Goal: Find specific fact: Find specific fact

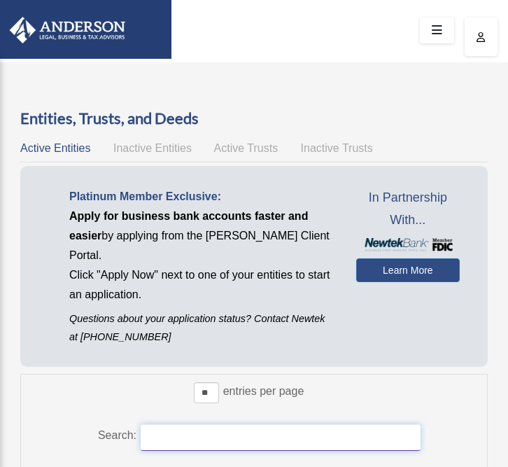
click at [198, 424] on input "Search:" at bounding box center [281, 437] width 280 height 27
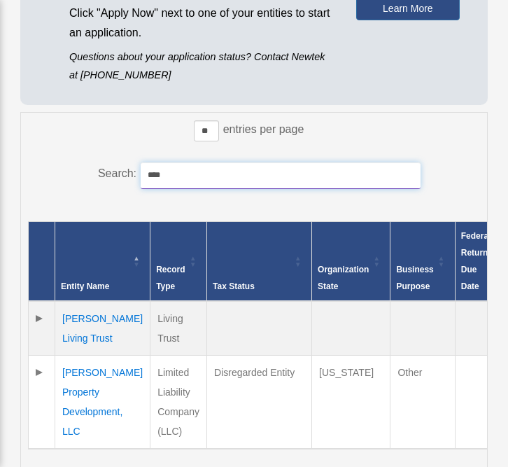
scroll to position [288, 0]
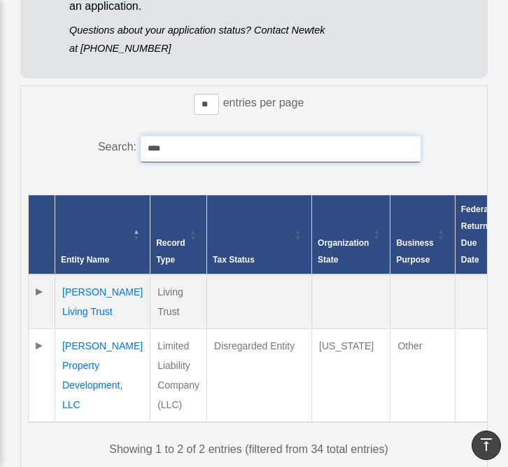
type input "****"
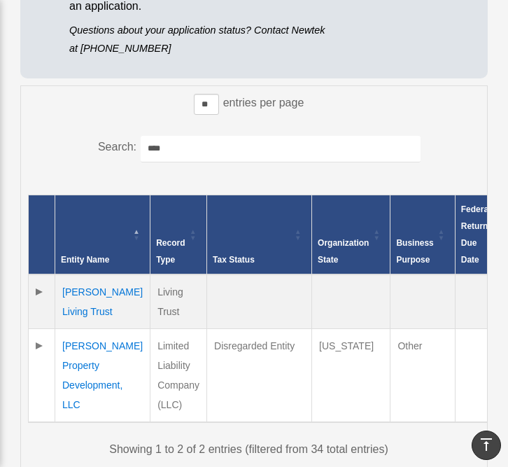
click at [100, 363] on td "[PERSON_NAME] Property Development, LLC" at bounding box center [102, 376] width 95 height 94
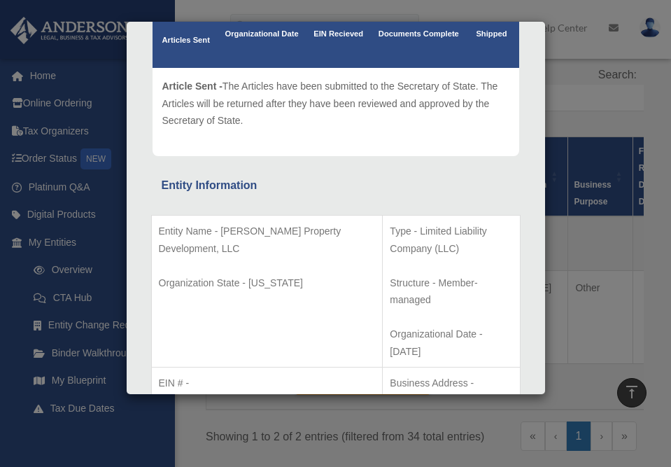
scroll to position [94, 0]
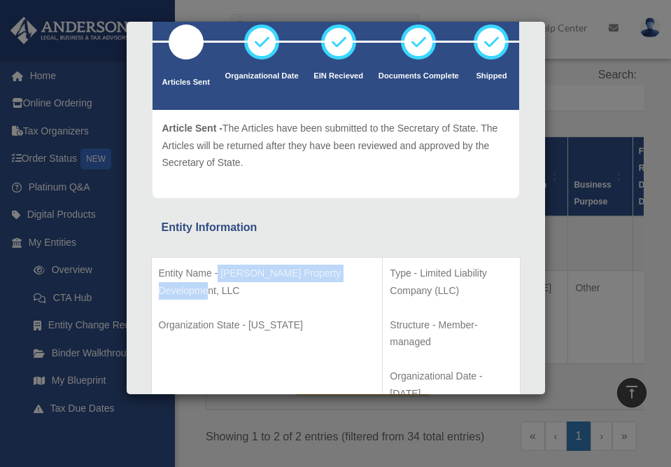
drag, startPoint x: 241, startPoint y: 290, endPoint x: 218, endPoint y: 277, distance: 26.7
click at [218, 277] on p "Entity Name - [PERSON_NAME] Property Development, LLC" at bounding box center [267, 282] width 217 height 34
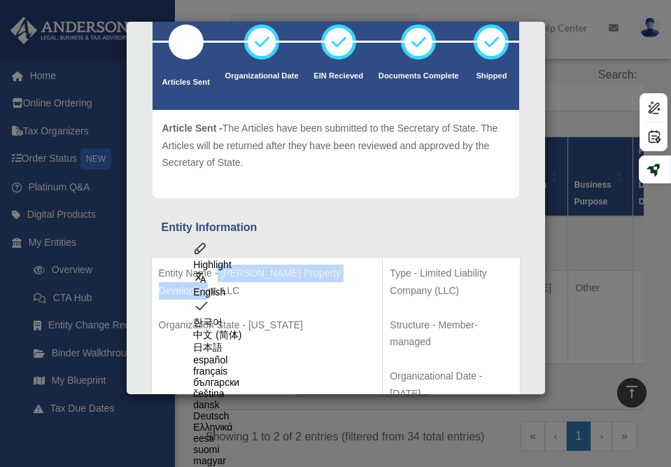
copy p "[PERSON_NAME] Property Development, LLC"
click at [291, 307] on td "Entity Name - [PERSON_NAME] Property Development, LLC Organization State - [US_…" at bounding box center [267, 334] width 232 height 152
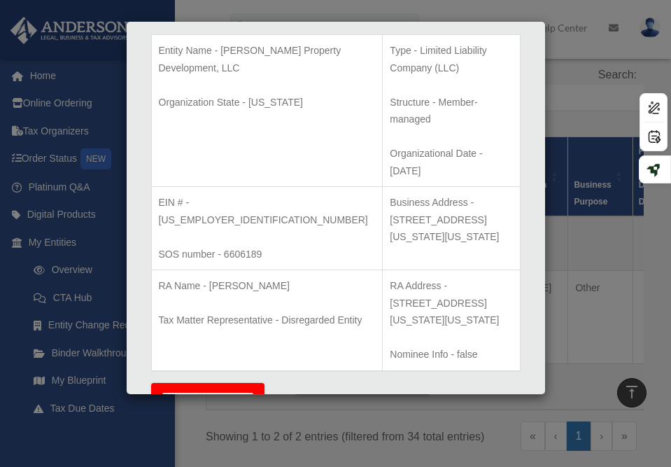
scroll to position [309, 0]
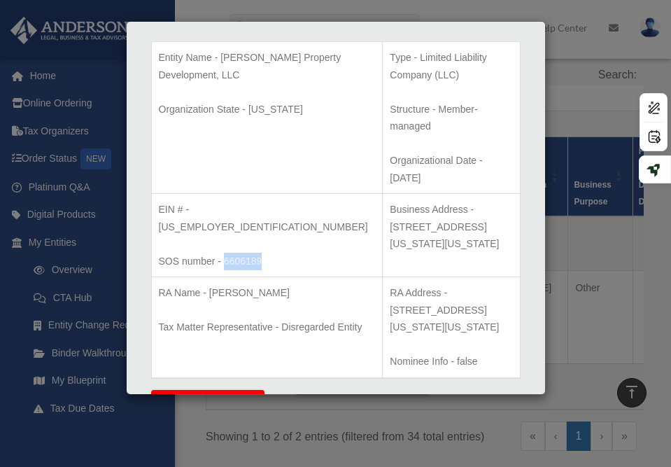
drag, startPoint x: 264, startPoint y: 193, endPoint x: 224, endPoint y: 192, distance: 39.9
click at [224, 253] on p "SOS number - 6606189" at bounding box center [267, 261] width 217 height 17
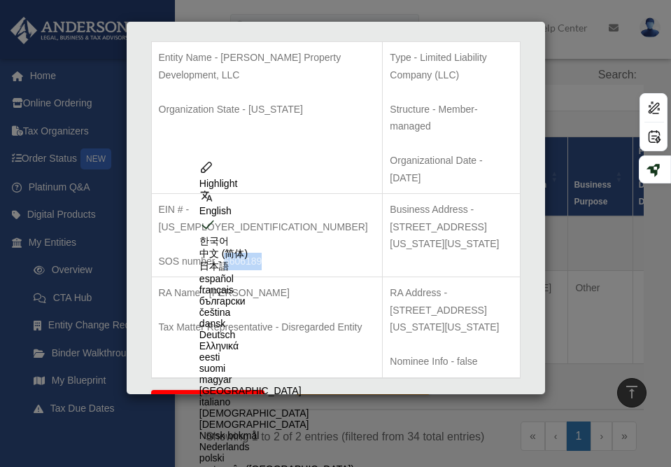
copy p "6606189"
drag, startPoint x: 241, startPoint y: 156, endPoint x: 192, endPoint y: 157, distance: 49.0
click at [192, 201] on p "EIN # - [US_EMPLOYER_IDENTIFICATION_NUMBER]" at bounding box center [267, 218] width 217 height 34
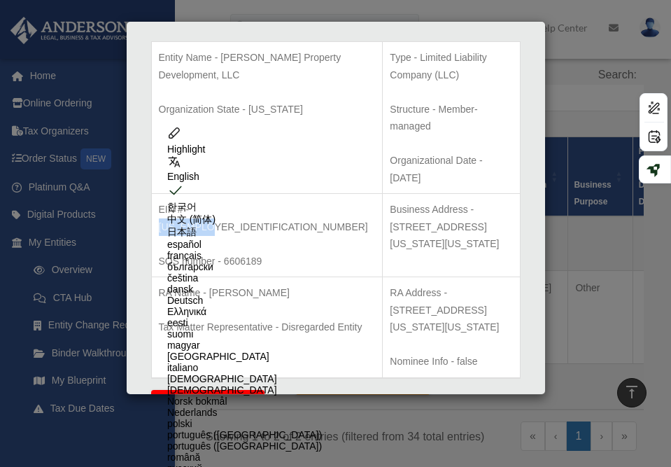
copy p "274252600"
drag, startPoint x: 442, startPoint y: 237, endPoint x: 374, endPoint y: 221, distance: 69.1
click at [390, 284] on p "RA Address - [STREET_ADDRESS][US_STATE][US_STATE]" at bounding box center [451, 310] width 122 height 52
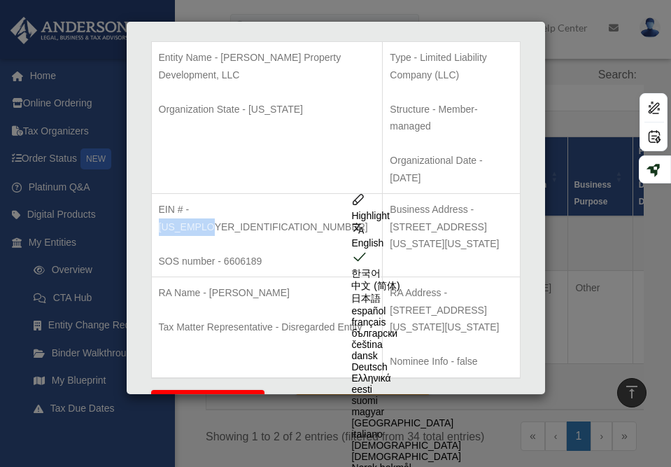
copy p "[STREET_ADDRESS][US_STATE][US_STATE]"
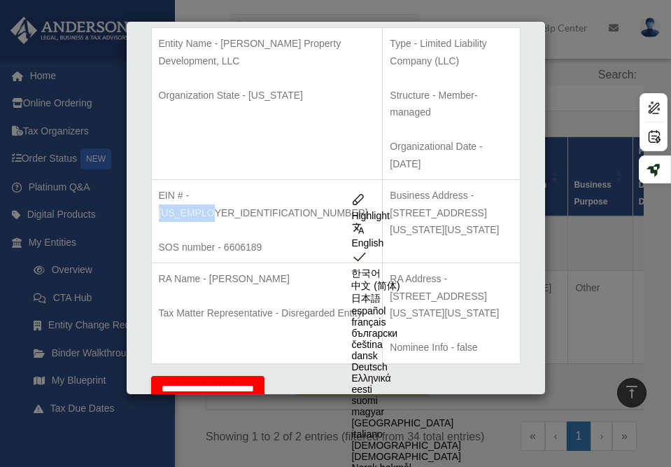
scroll to position [332, 0]
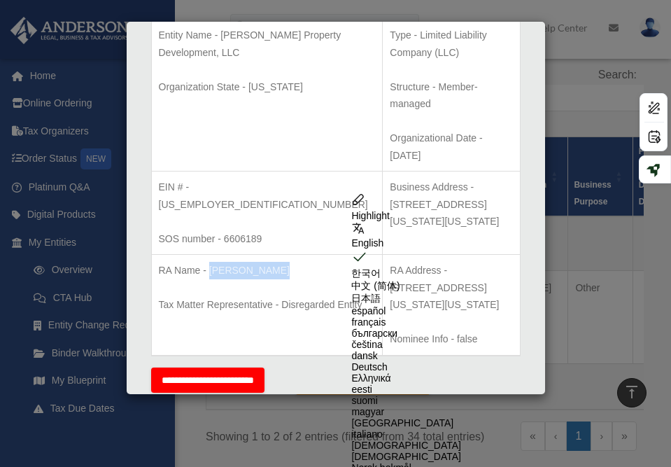
drag, startPoint x: 270, startPoint y: 203, endPoint x: 209, endPoint y: 202, distance: 60.9
click at [209, 262] on p "RA Name - [PERSON_NAME]" at bounding box center [267, 270] width 217 height 17
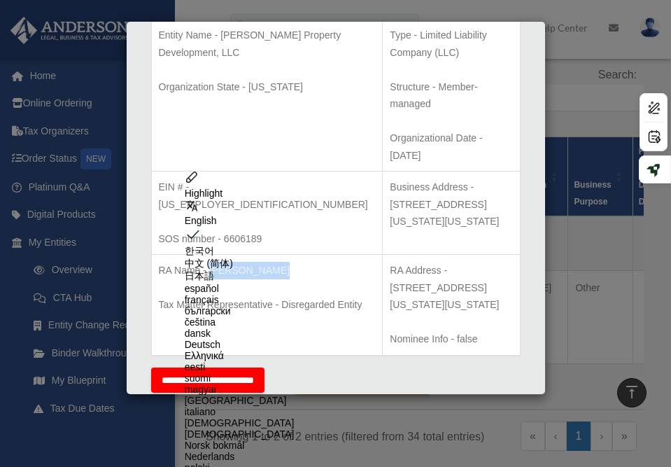
copy p "[PERSON_NAME]"
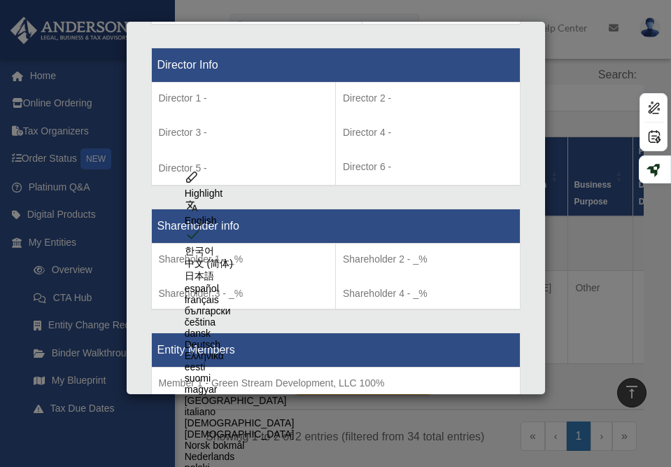
scroll to position [1151, 0]
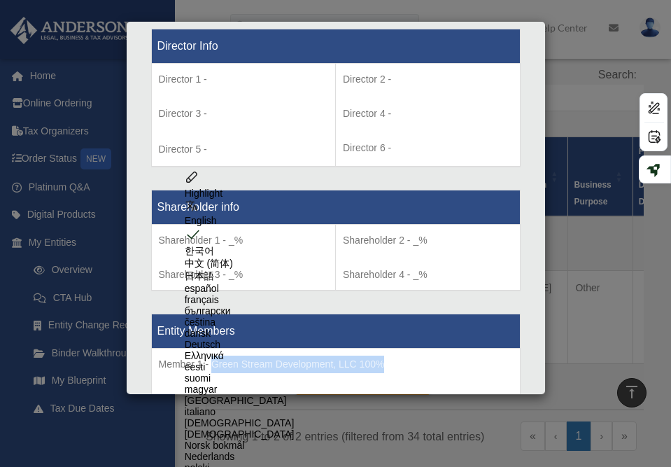
drag, startPoint x: 391, startPoint y: 276, endPoint x: 211, endPoint y: 279, distance: 179.9
click at [211, 356] on p "Member 1 - Green Stream Development, LLC 100%" at bounding box center [336, 364] width 354 height 17
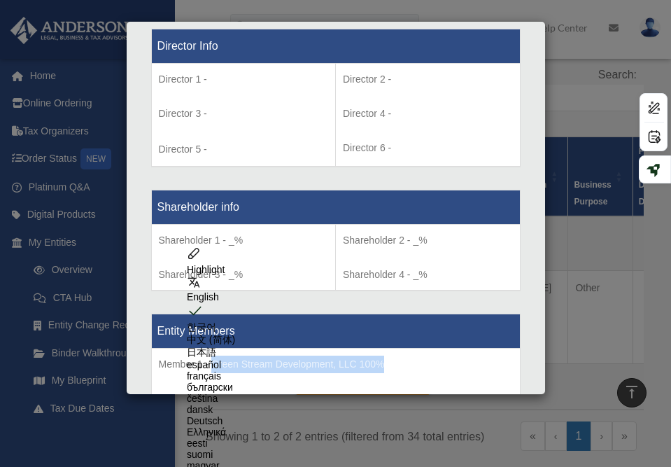
copy p "Green Stream Development, LLC 100%"
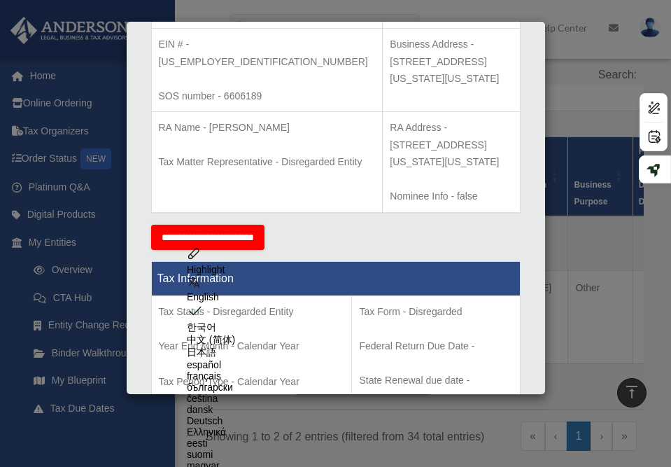
scroll to position [289, 0]
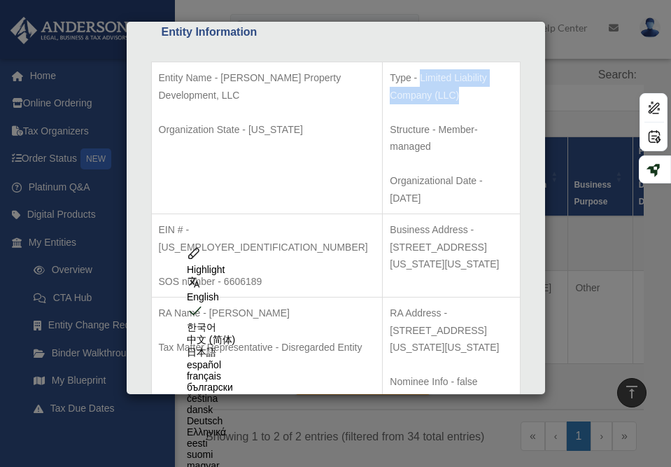
drag, startPoint x: 486, startPoint y: 74, endPoint x: 347, endPoint y: 73, distance: 138.6
click at [390, 73] on p "Type - Limited Liability Company (LLC)" at bounding box center [451, 86] width 122 height 34
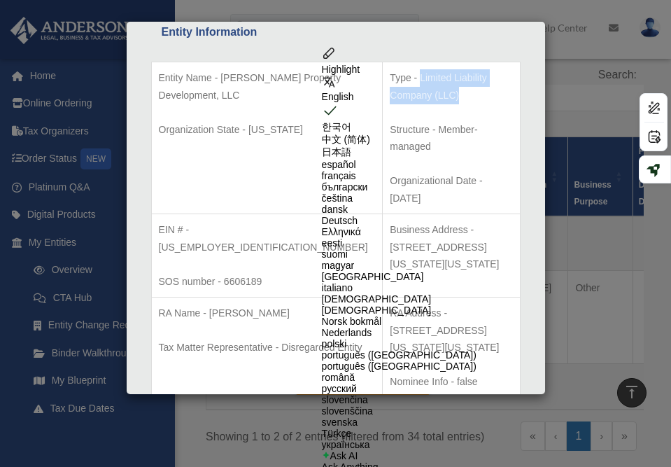
copy p "Limited Liability Company (LLC)"
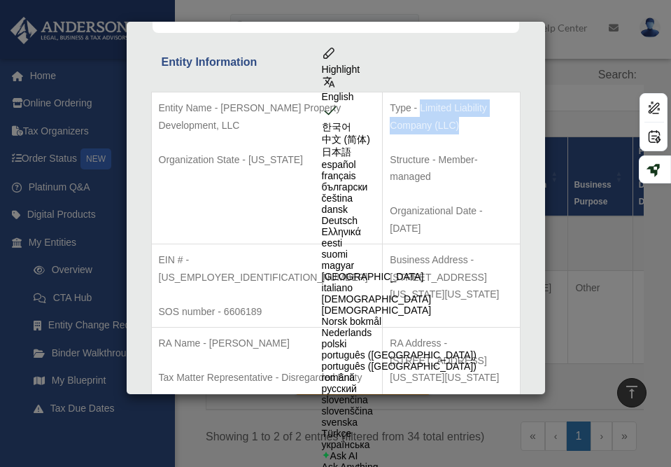
scroll to position [0, 0]
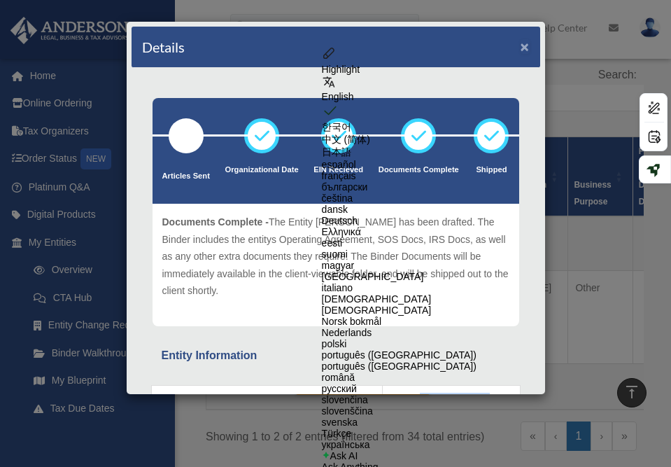
click at [507, 48] on button "×" at bounding box center [525, 46] width 9 height 15
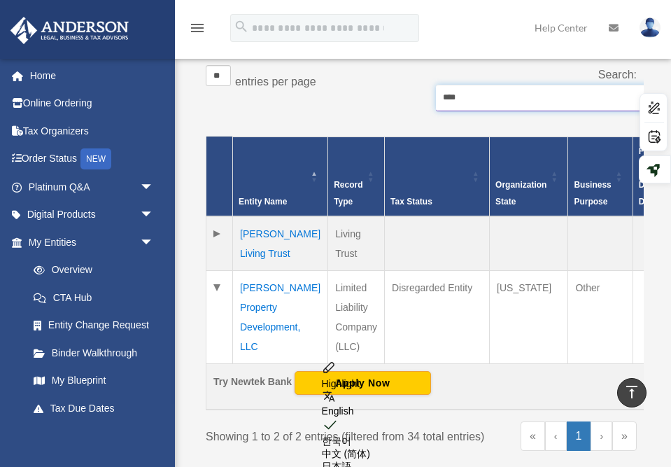
click at [507, 97] on input "****" at bounding box center [576, 98] width 280 height 27
drag, startPoint x: 515, startPoint y: 97, endPoint x: 372, endPoint y: 97, distance: 142.8
click at [372, 97] on div "** ** ** *** entries per page Search: ****" at bounding box center [421, 95] width 431 height 60
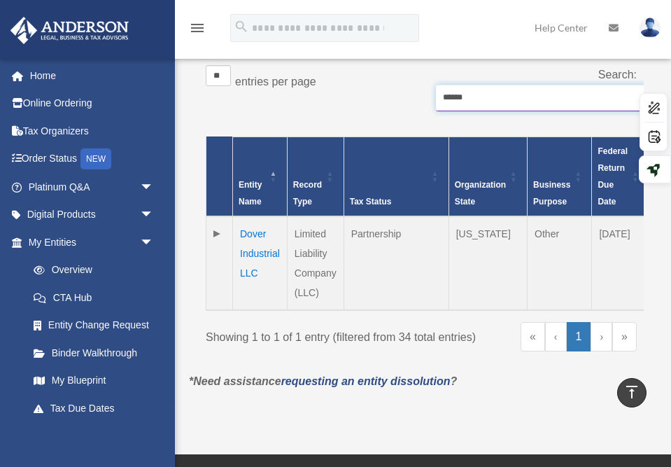
type input "*****"
click at [271, 252] on td "Dover Industrial LLC" at bounding box center [260, 263] width 55 height 94
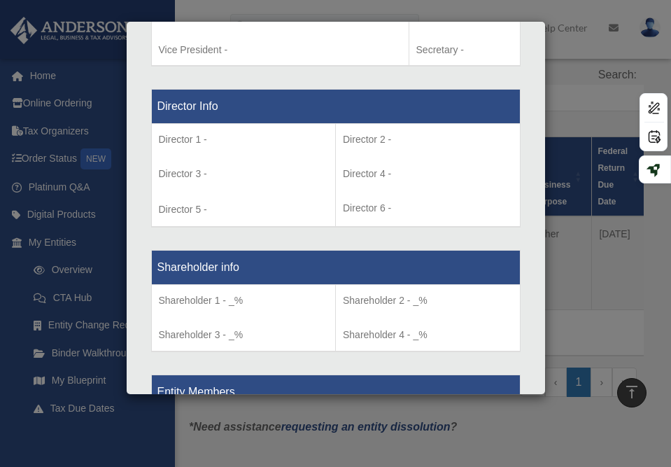
scroll to position [1150, 0]
